Goal: Task Accomplishment & Management: Manage account settings

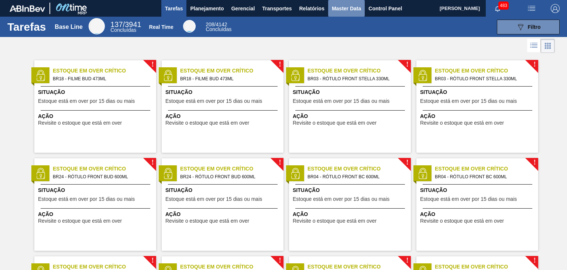
click at [348, 12] on span "Master Data" at bounding box center [346, 8] width 29 height 9
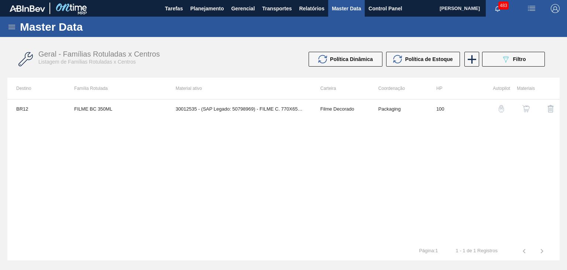
click at [12, 28] on icon at bounding box center [11, 27] width 9 height 9
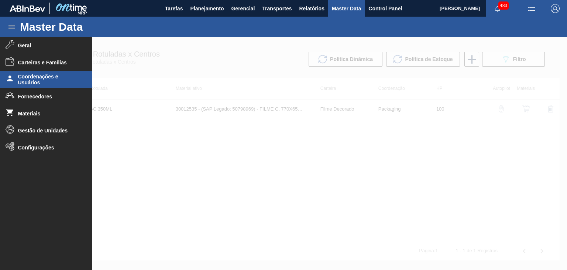
click at [28, 83] on span "Coordenações e Usuários" at bounding box center [48, 80] width 61 height 12
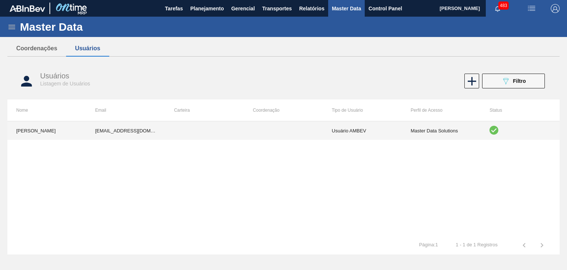
click at [458, 130] on td "Master Data Solutions" at bounding box center [441, 130] width 79 height 18
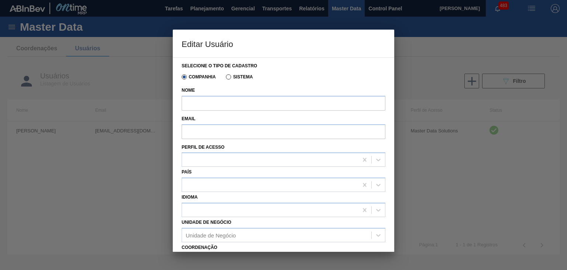
type input "[PERSON_NAME]"
type input "[EMAIL_ADDRESS][DOMAIN_NAME]"
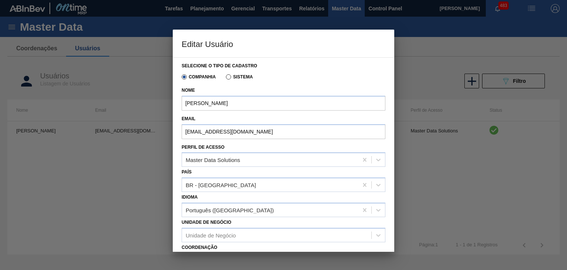
scroll to position [90, 0]
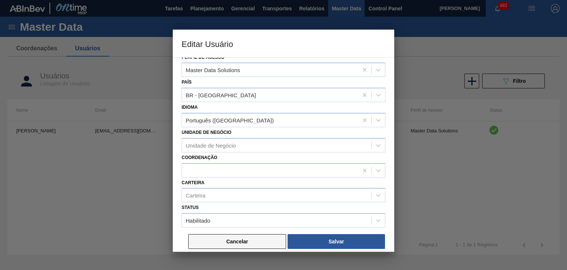
click at [242, 239] on button "Cancelar" at bounding box center [237, 241] width 98 height 15
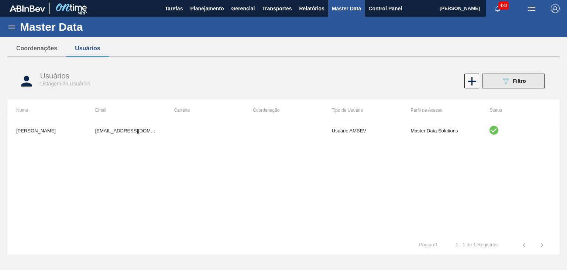
click at [510, 76] on button "089F7B8B-B2A5-4AFE-B5C0-19BA573D28AC Filtro" at bounding box center [513, 81] width 63 height 15
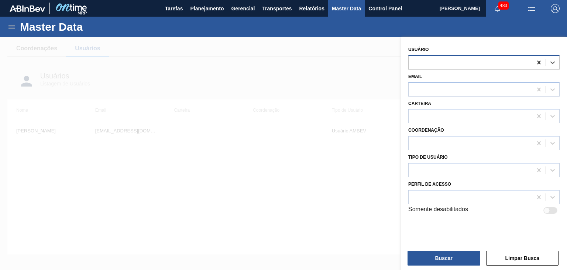
click at [538, 62] on icon at bounding box center [538, 63] width 3 height 4
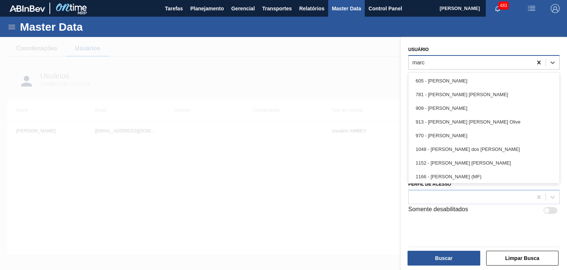
type input "marco"
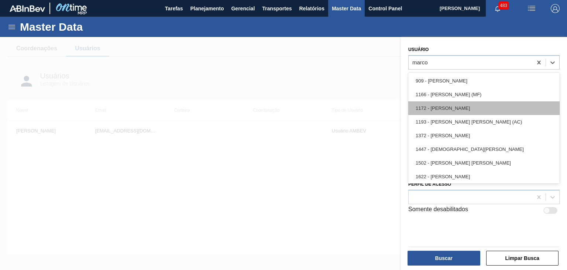
click at [470, 113] on div "1172 - [PERSON_NAME]" at bounding box center [484, 108] width 151 height 14
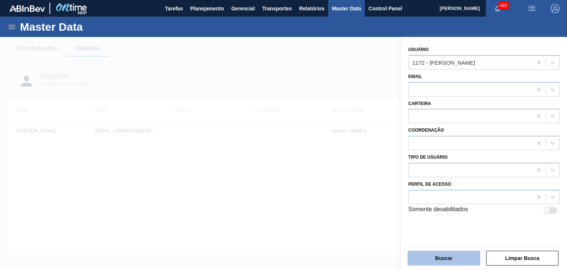
click at [459, 259] on button "Buscar" at bounding box center [444, 257] width 73 height 15
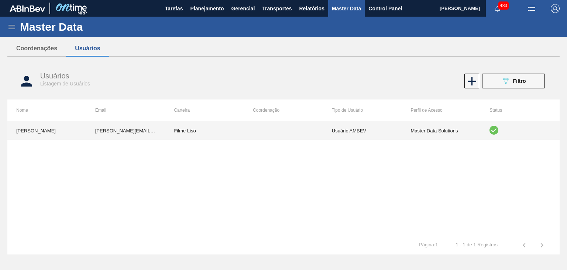
click at [447, 135] on td "Master Data Solutions" at bounding box center [441, 130] width 79 height 18
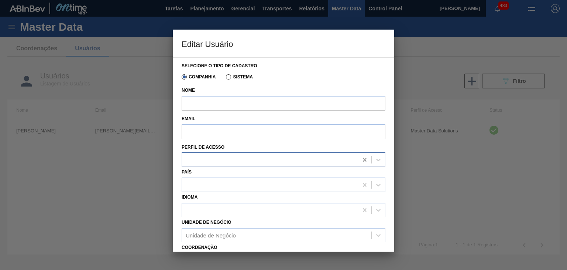
type input "[PERSON_NAME]"
type input "[PERSON_NAME][EMAIL_ADDRESS][PERSON_NAME][DOMAIN_NAME]"
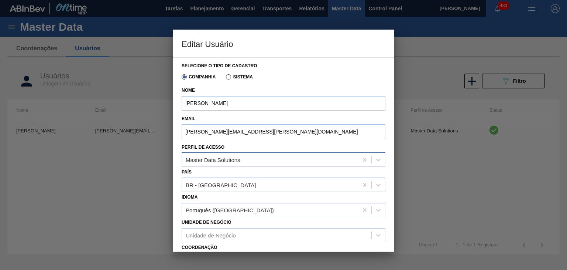
scroll to position [91, 0]
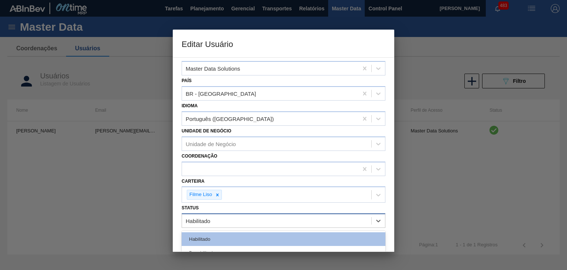
click at [255, 220] on div "Habilitado" at bounding box center [276, 220] width 189 height 11
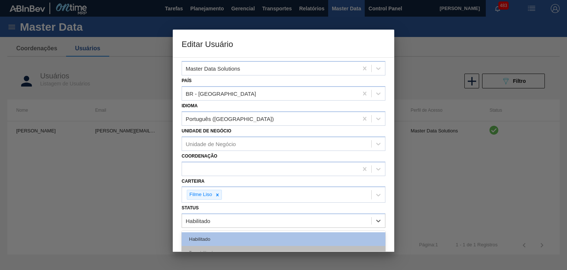
click at [241, 246] on div "Desabilitado" at bounding box center [284, 253] width 204 height 14
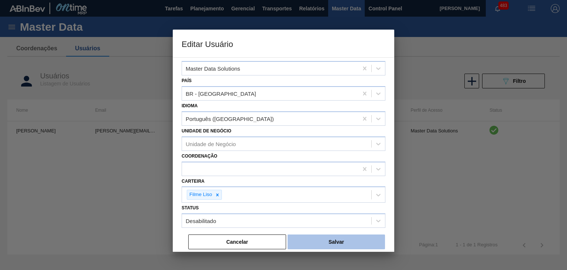
click at [321, 240] on button "Salvar" at bounding box center [337, 241] width 98 height 15
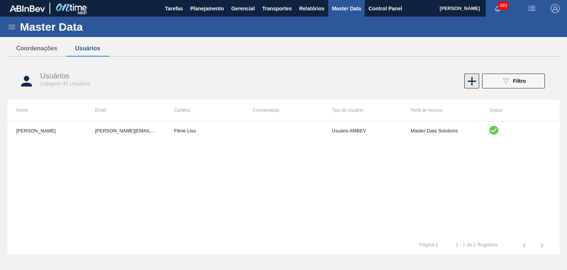
click at [474, 88] on icon at bounding box center [472, 81] width 14 height 14
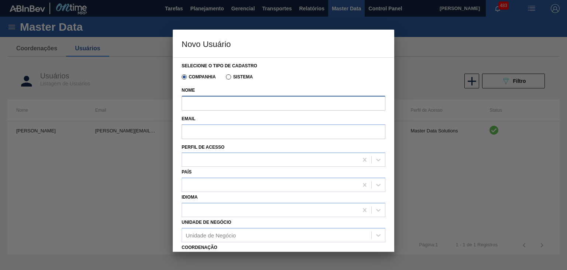
click at [243, 104] on input "Nome" at bounding box center [284, 103] width 204 height 15
type input "[PERSON_NAME]"
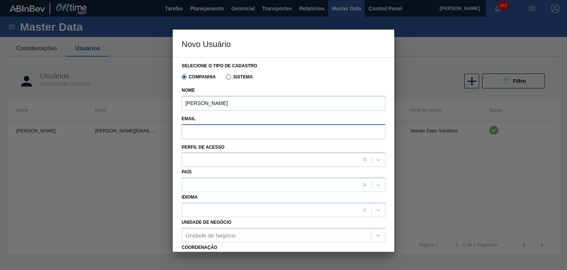
click at [222, 131] on input "Email" at bounding box center [284, 131] width 204 height 15
drag, startPoint x: 244, startPoint y: 139, endPoint x: 301, endPoint y: 150, distance: 58.2
click at [301, 150] on div "Perfil de Acesso" at bounding box center [284, 154] width 204 height 25
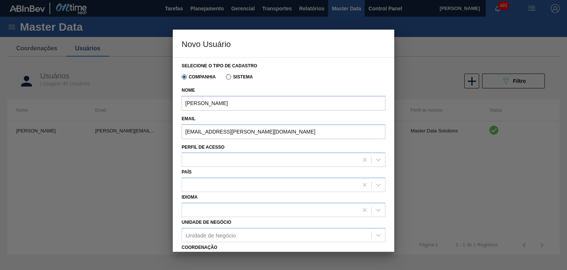
click at [282, 139] on div "Email [EMAIL_ADDRESS][PERSON_NAME][DOMAIN_NAME]" at bounding box center [284, 127] width 204 height 28
click at [270, 130] on input "[EMAIL_ADDRESS][PERSON_NAME][DOMAIN_NAME]" at bounding box center [284, 131] width 204 height 15
type input "v"
paste input "[PERSON_NAME][EMAIL_ADDRESS][PERSON_NAME][DOMAIN_NAME]"
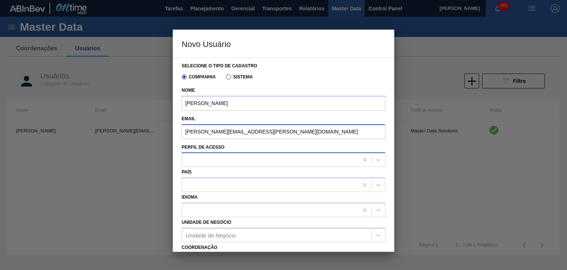
type input "[PERSON_NAME][EMAIL_ADDRESS][PERSON_NAME][DOMAIN_NAME]"
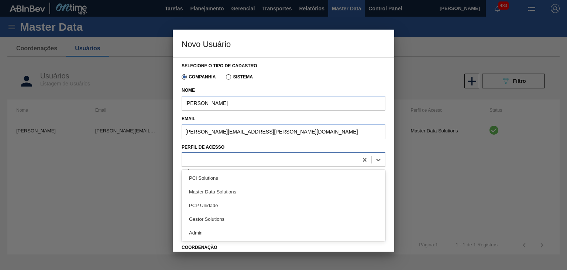
click at [257, 157] on div at bounding box center [270, 159] width 176 height 11
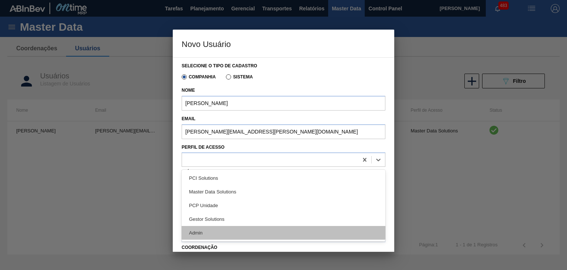
click at [222, 233] on div "Admin" at bounding box center [284, 233] width 204 height 14
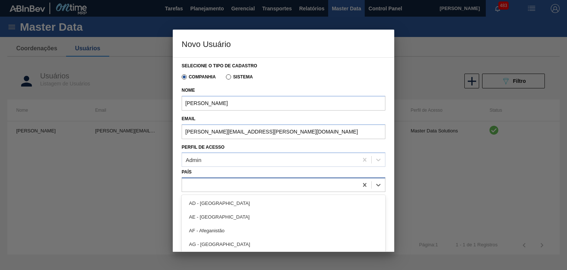
click at [248, 185] on div at bounding box center [270, 185] width 176 height 11
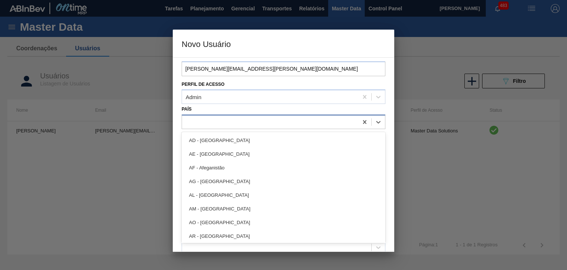
scroll to position [62, 0]
type input "br"
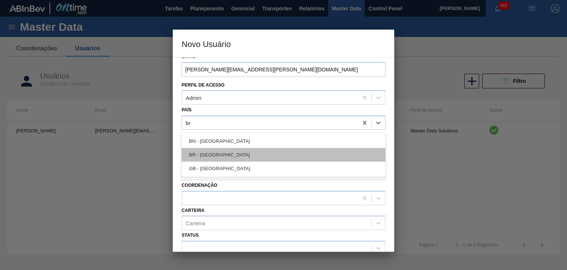
click at [246, 154] on div "BR - [GEOGRAPHIC_DATA]" at bounding box center [284, 155] width 204 height 14
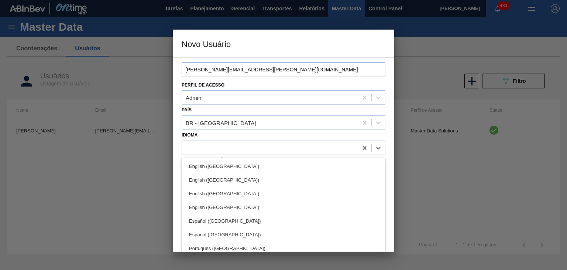
click at [246, 154] on div at bounding box center [284, 147] width 204 height 14
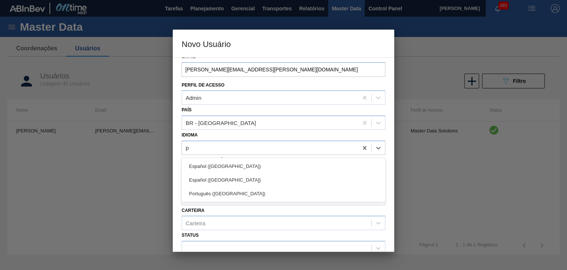
type input "po"
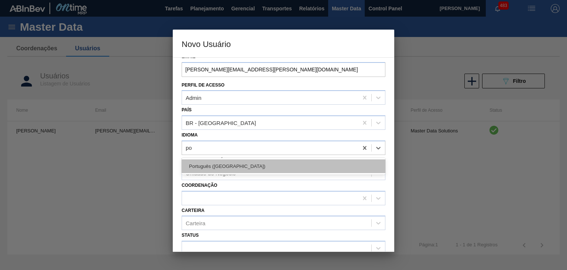
click at [247, 160] on div "Português ([GEOGRAPHIC_DATA])" at bounding box center [284, 166] width 204 height 14
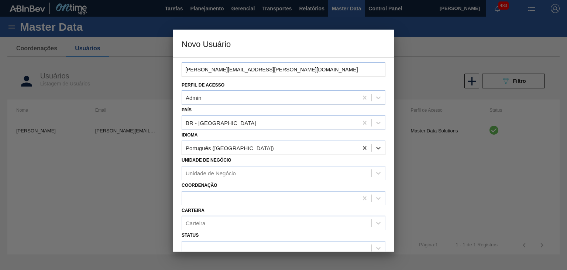
scroll to position [90, 0]
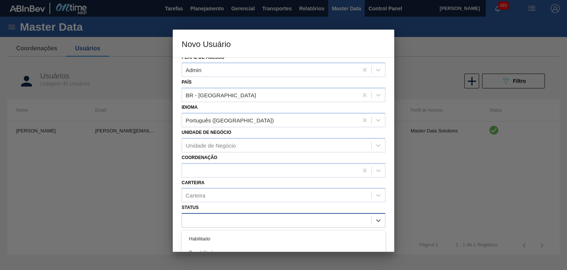
click at [250, 220] on div at bounding box center [276, 220] width 189 height 11
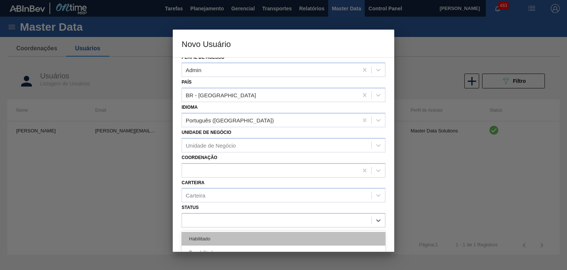
click at [244, 235] on div "Habilitado" at bounding box center [284, 239] width 204 height 14
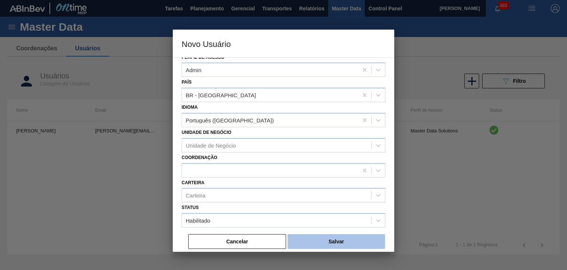
click at [316, 234] on button "Salvar" at bounding box center [337, 241] width 98 height 15
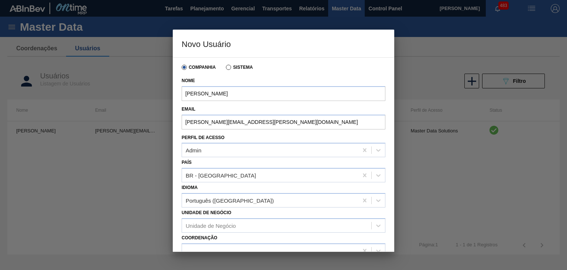
scroll to position [0, 0]
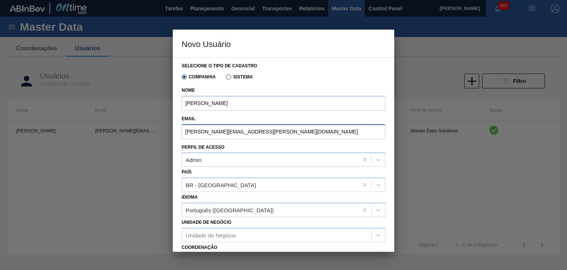
click at [227, 132] on input "[PERSON_NAME][EMAIL_ADDRESS][PERSON_NAME][DOMAIN_NAME]" at bounding box center [284, 131] width 204 height 15
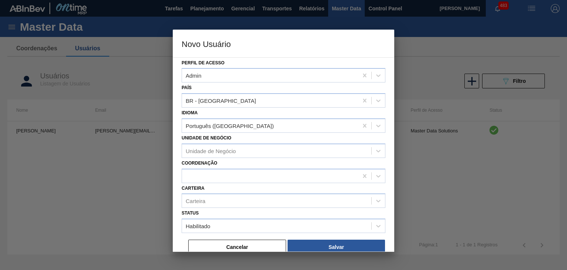
scroll to position [90, 0]
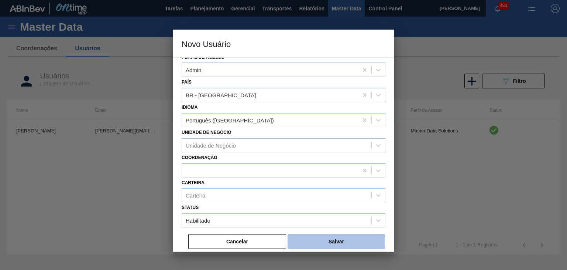
click at [325, 240] on button "Salvar" at bounding box center [337, 241] width 98 height 15
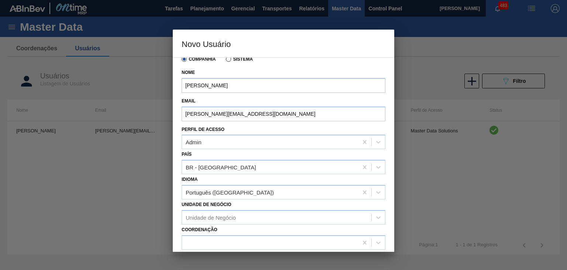
scroll to position [0, 0]
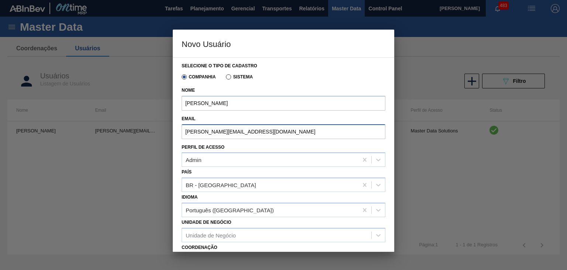
click at [244, 133] on input "[PERSON_NAME][EMAIL_ADDRESS][DOMAIN_NAME]" at bounding box center [284, 131] width 204 height 15
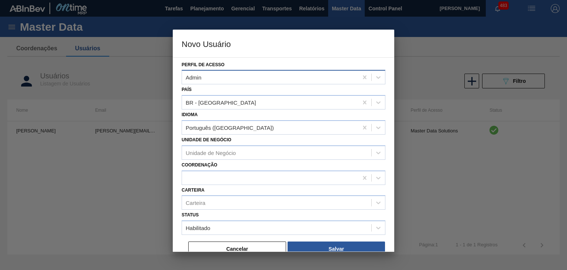
scroll to position [88, 0]
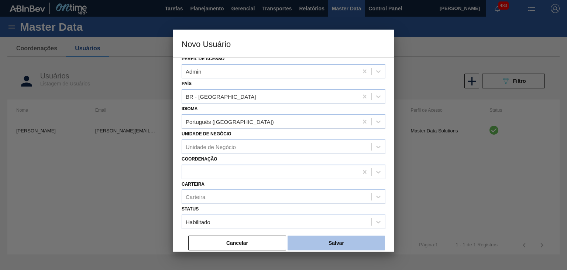
click at [329, 244] on button "Salvar" at bounding box center [337, 242] width 98 height 15
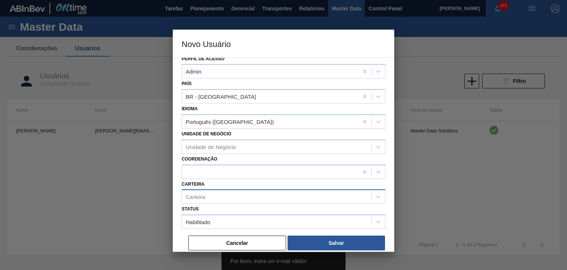
scroll to position [0, 0]
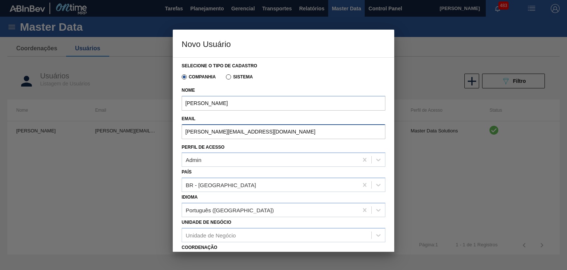
click at [286, 130] on input "[PERSON_NAME][EMAIL_ADDRESS][DOMAIN_NAME]" at bounding box center [284, 131] width 204 height 15
type input "e"
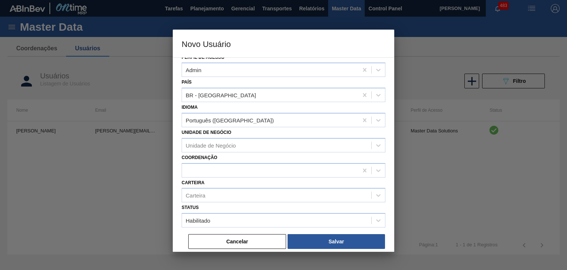
scroll to position [89, 0]
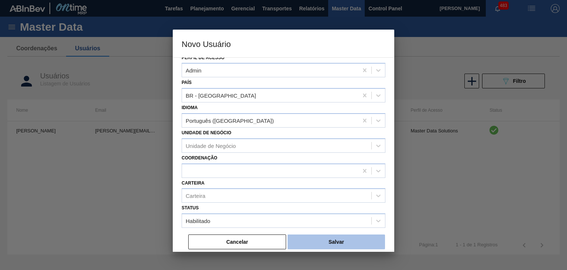
click at [323, 235] on button "Salvar" at bounding box center [337, 241] width 98 height 15
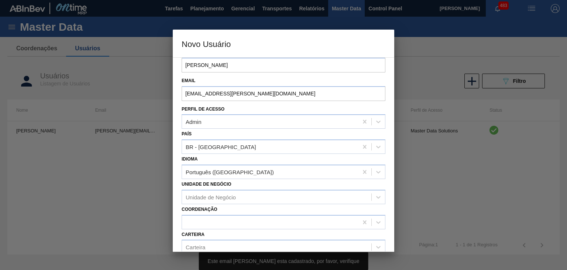
scroll to position [0, 0]
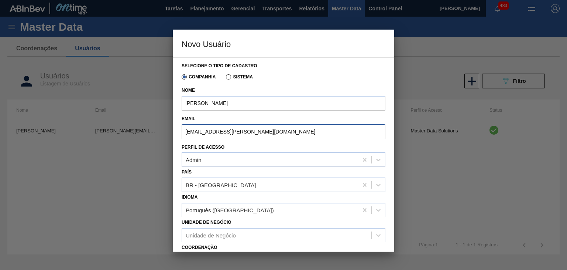
click at [205, 133] on input "[EMAIL_ADDRESS][PERSON_NAME][DOMAIN_NAME]" at bounding box center [284, 131] width 204 height 15
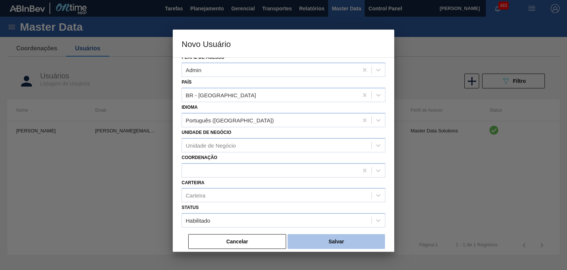
type input "[EMAIL_ADDRESS][DOMAIN_NAME]"
click at [352, 238] on button "Salvar" at bounding box center [337, 241] width 98 height 15
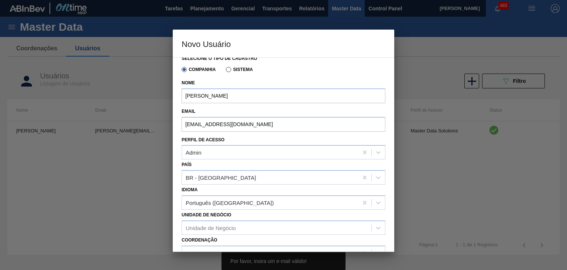
scroll to position [0, 0]
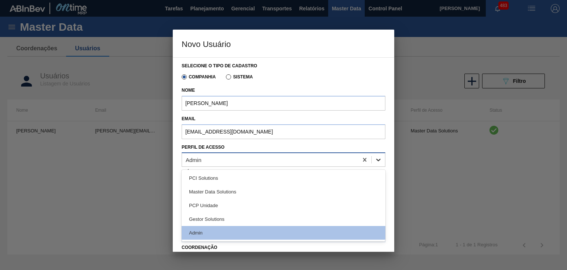
click at [375, 160] on icon at bounding box center [378, 159] width 7 height 7
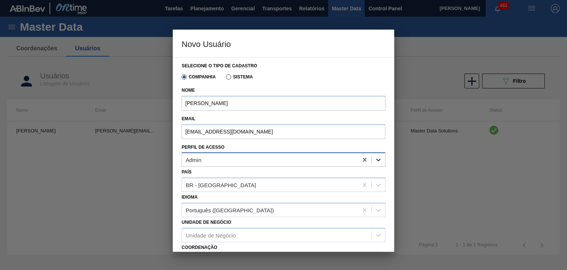
click at [375, 160] on icon at bounding box center [378, 159] width 7 height 7
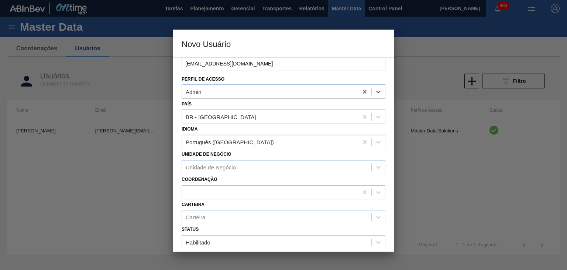
scroll to position [90, 0]
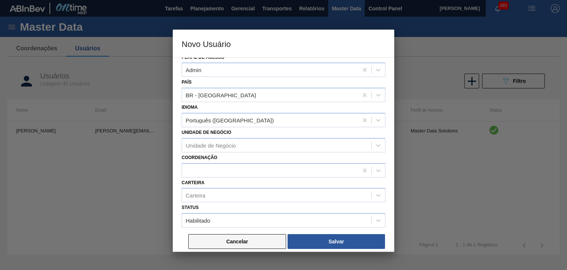
click at [261, 243] on button "Cancelar" at bounding box center [237, 241] width 98 height 15
